Goal: Information Seeking & Learning: Learn about a topic

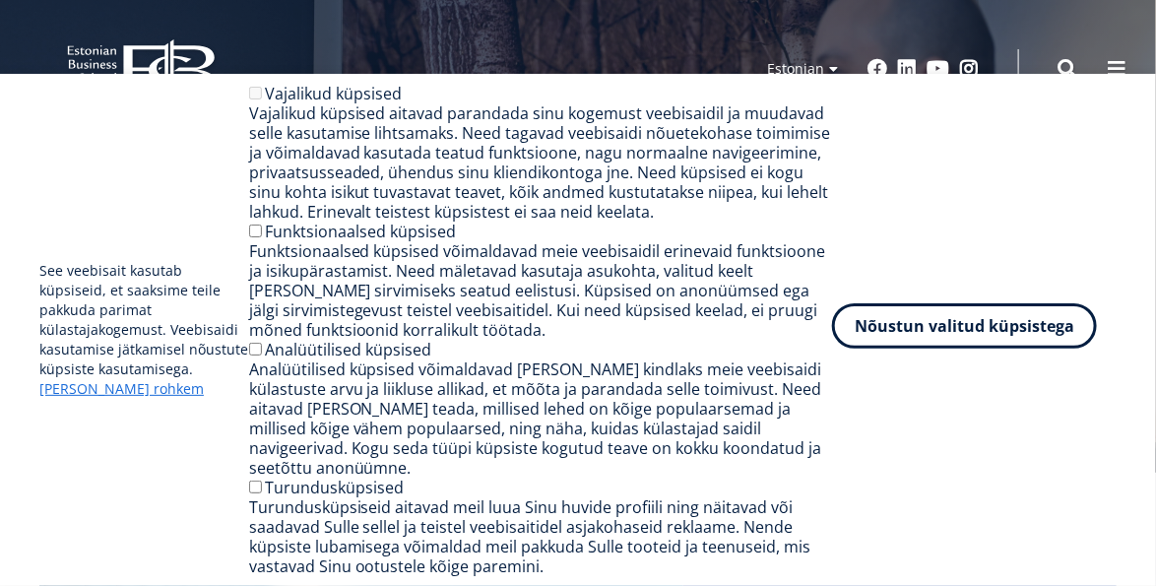
click at [929, 338] on button "Nõustun valitud küpsistega" at bounding box center [964, 325] width 265 height 45
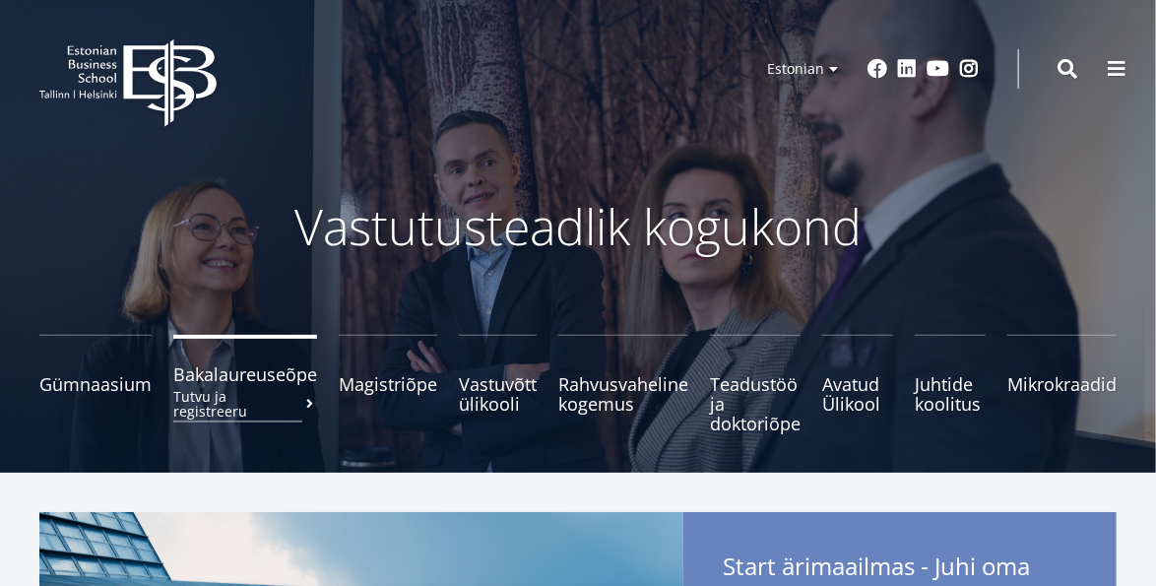
click at [199, 379] on span "Bakalaureuseõpe Tutvu ja registreeru" at bounding box center [245, 374] width 144 height 20
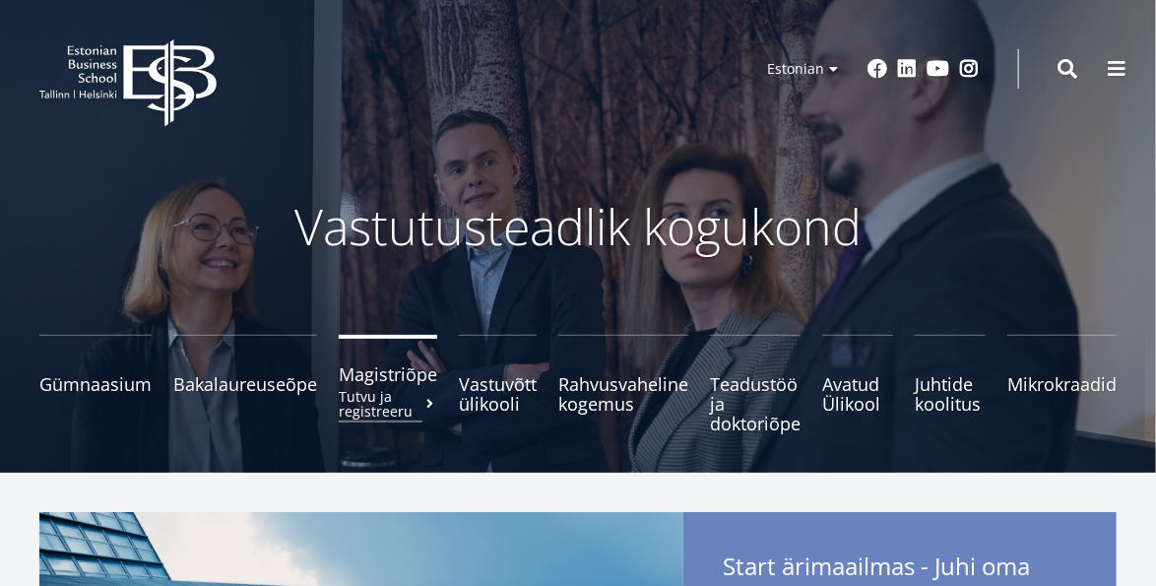
click at [406, 384] on span "Magistriõpe Tutvu ja registreeru" at bounding box center [388, 374] width 98 height 20
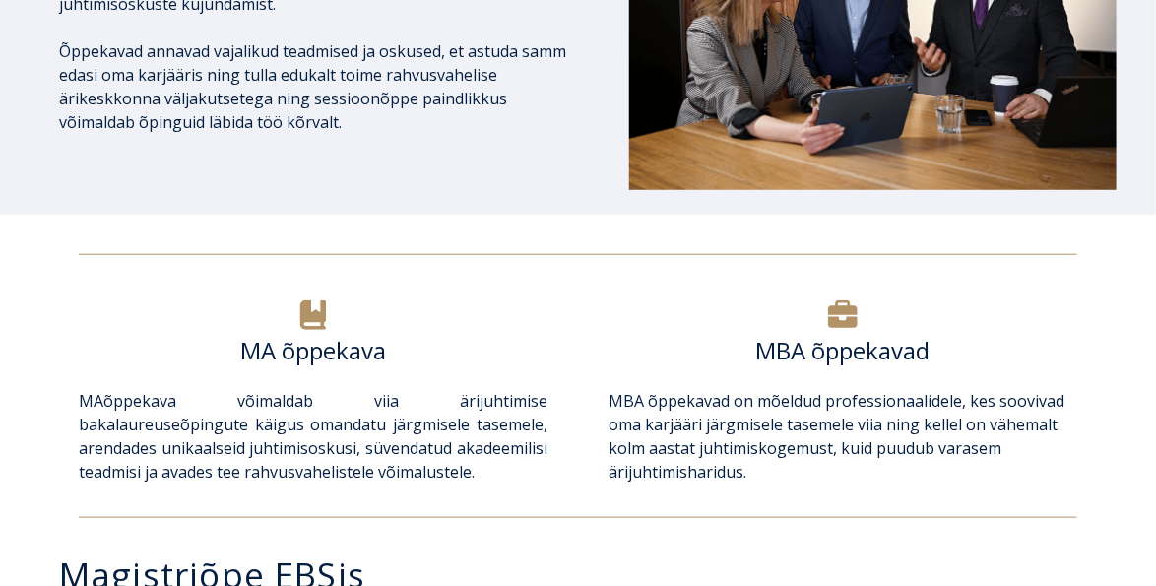
scroll to position [394, 0]
